Goal: Task Accomplishment & Management: Manage account settings

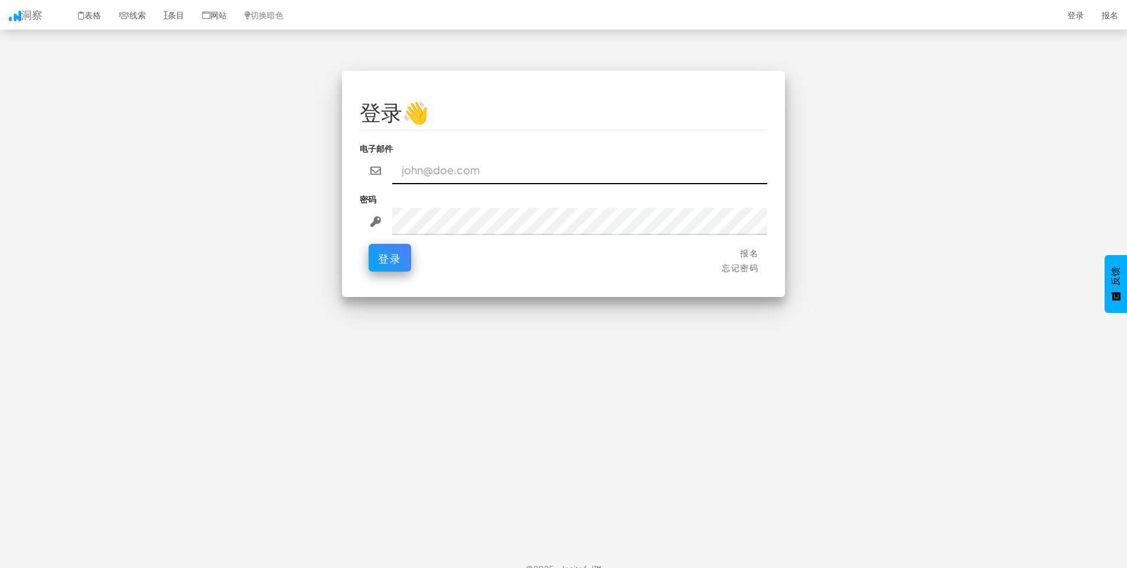
click at [518, 166] on input "email" at bounding box center [580, 170] width 376 height 27
type input "[EMAIL_ADDRESS][DOMAIN_NAME]"
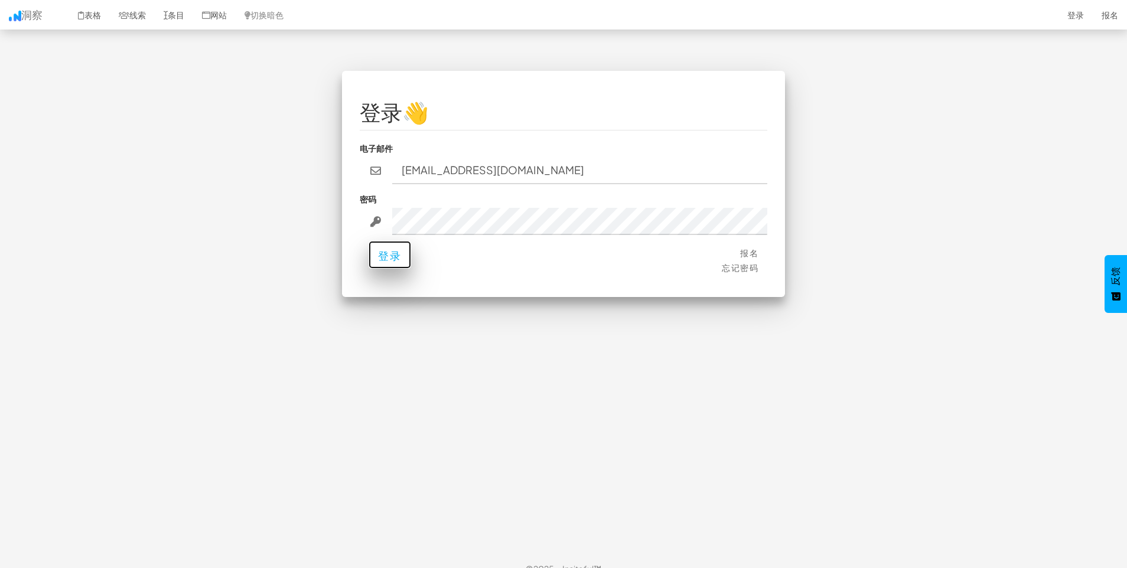
click at [385, 260] on font "登录" at bounding box center [390, 256] width 24 height 14
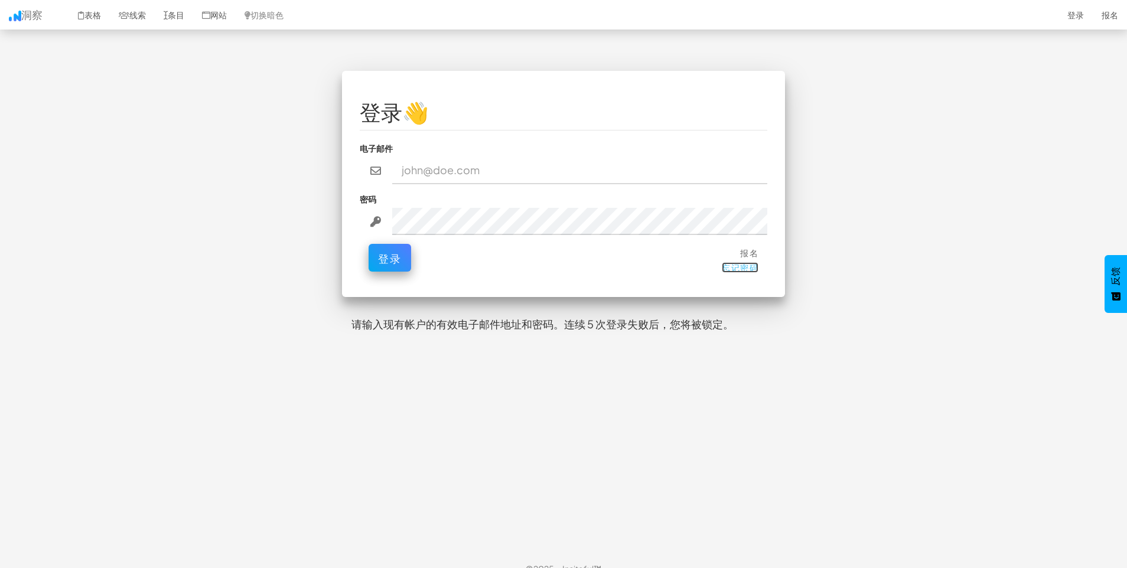
click at [742, 267] on font "忘记密码" at bounding box center [739, 267] width 37 height 11
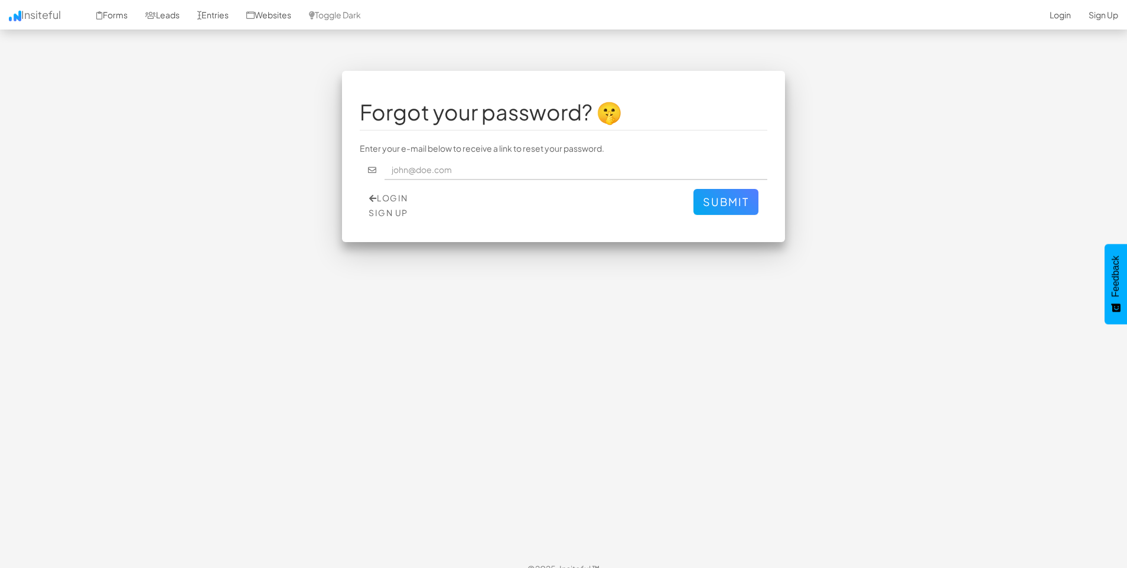
click at [528, 174] on input "text" at bounding box center [575, 170] width 383 height 20
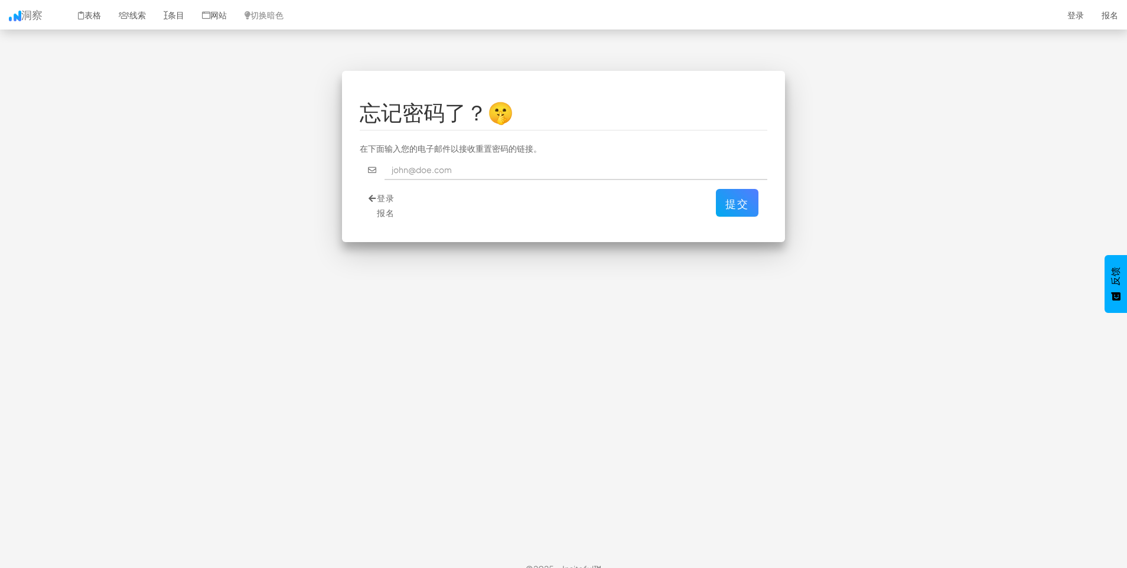
type input "[EMAIL_ADDRESS][DOMAIN_NAME]"
click at [737, 203] on font "提交" at bounding box center [737, 204] width 24 height 14
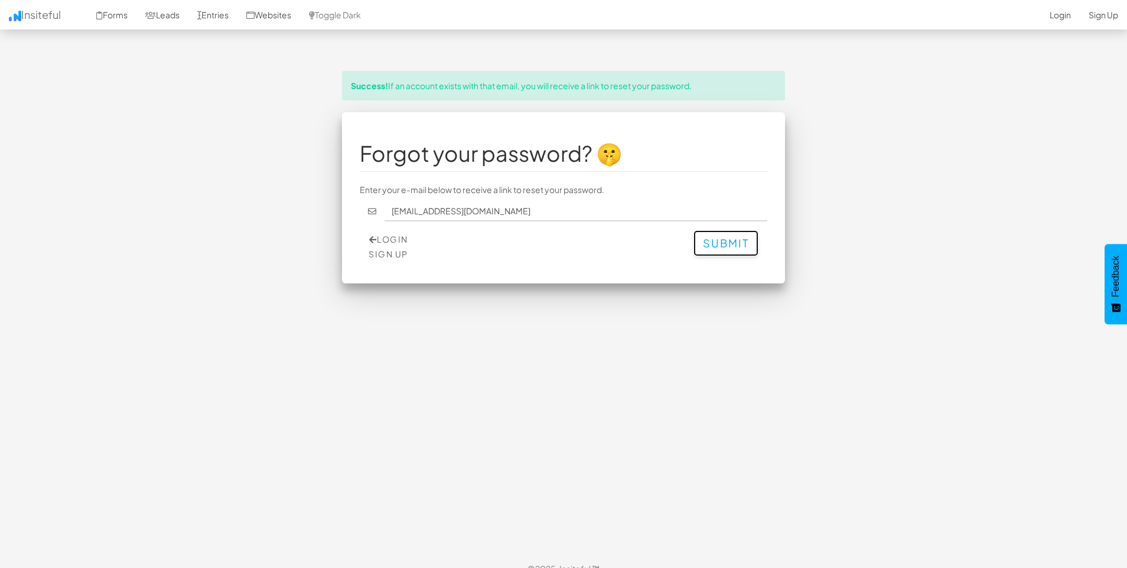
click at [738, 244] on button "Submit" at bounding box center [725, 243] width 65 height 26
click at [633, 86] on div "Success! If an account exists with that email, you will receive a link to reset…" at bounding box center [563, 86] width 443 height 30
